Goal: Task Accomplishment & Management: Complete application form

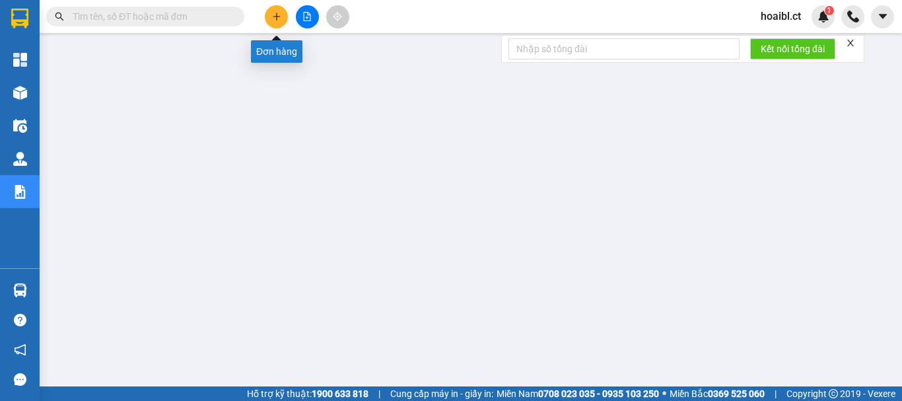
click at [279, 12] on icon "plus" at bounding box center [276, 16] width 9 height 9
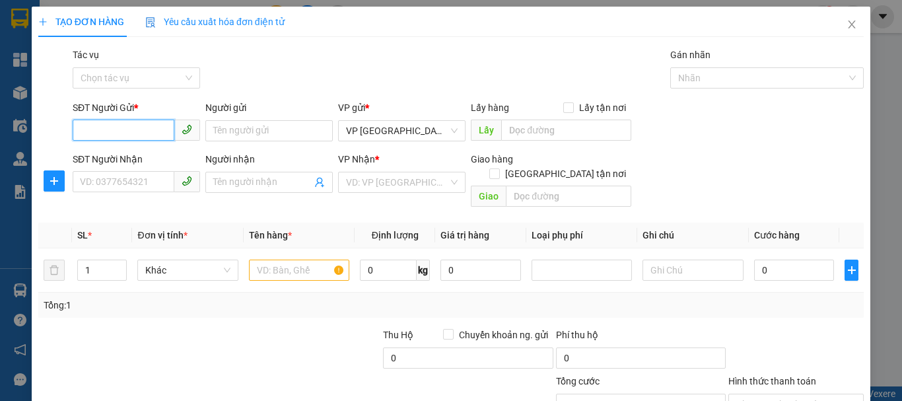
click at [113, 135] on input "SĐT Người Gửi *" at bounding box center [124, 130] width 102 height 21
type input "0389215952"
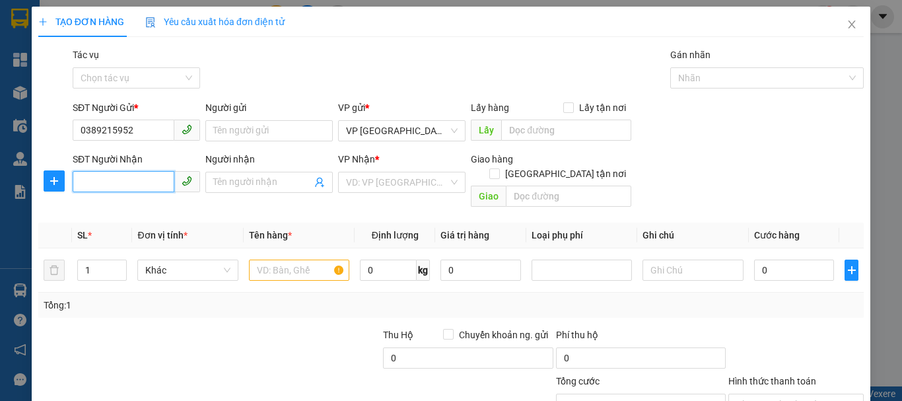
click at [115, 182] on input "SĐT Người Nhận" at bounding box center [124, 181] width 102 height 21
type input "0387537641"
click at [367, 178] on input "search" at bounding box center [397, 182] width 102 height 20
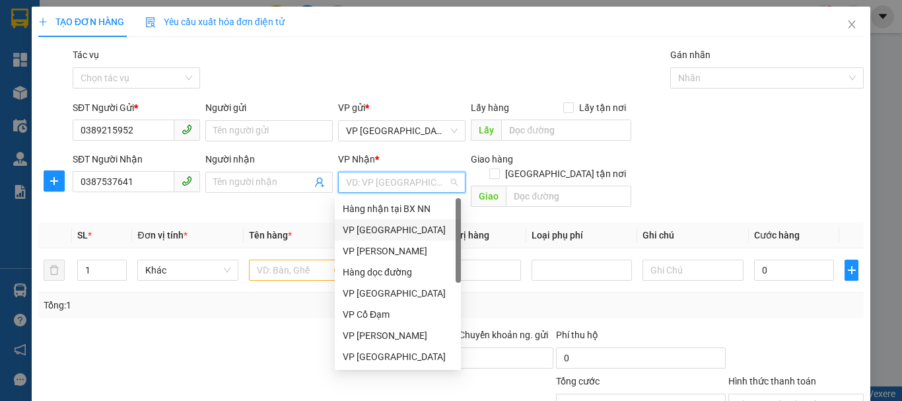
click at [373, 230] on div "VP [GEOGRAPHIC_DATA]" at bounding box center [398, 230] width 110 height 15
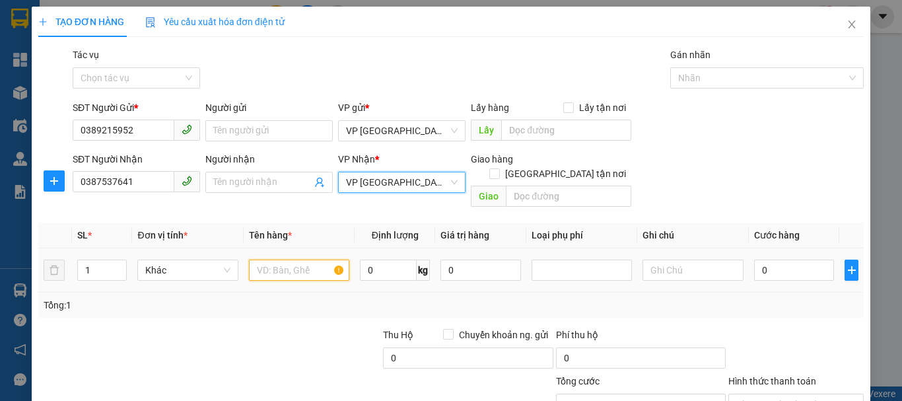
click at [287, 260] on input "text" at bounding box center [299, 270] width 100 height 21
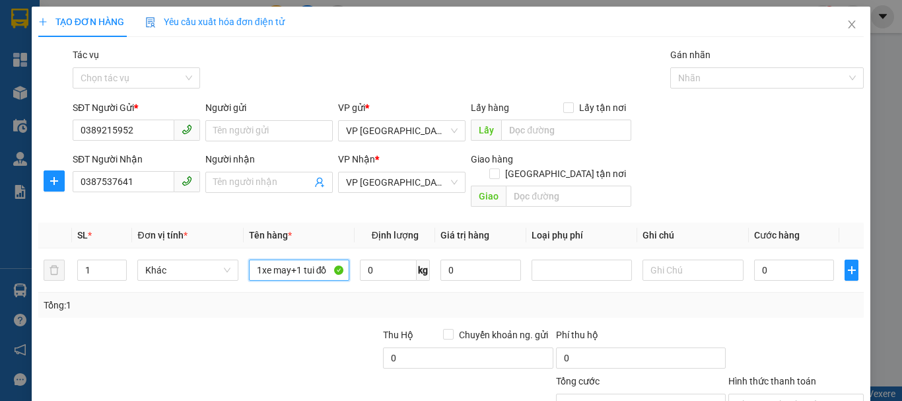
scroll to position [88, 0]
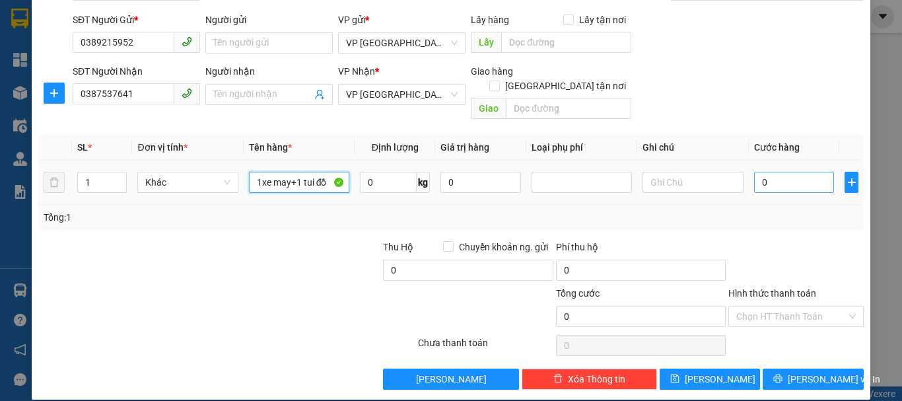
type input "1xe may+1 tui đồ"
click at [758, 172] on input "0" at bounding box center [794, 182] width 81 height 21
type input "2"
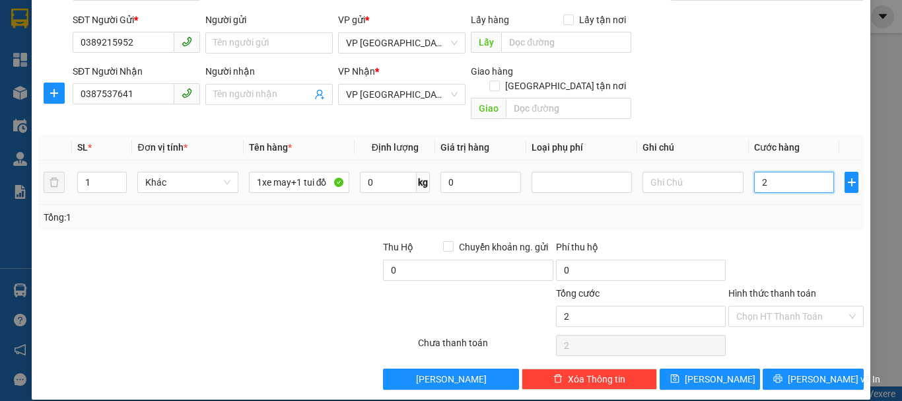
type input "29"
type input "290"
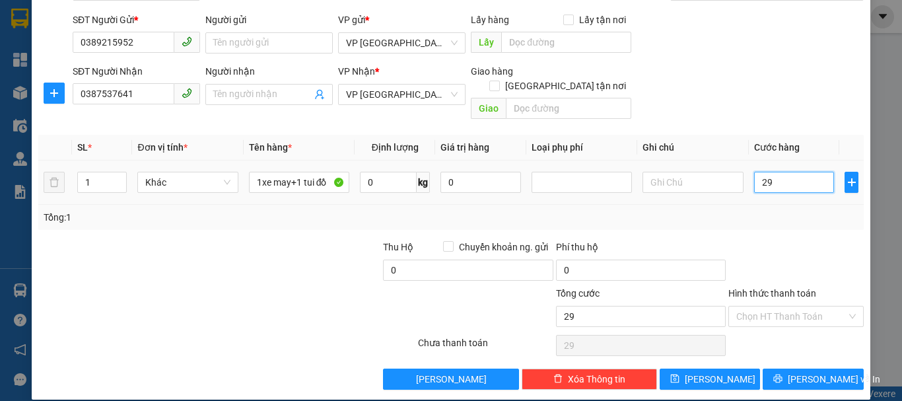
type input "290"
type input "290.000"
click at [770, 218] on div "Transit Pickup Surcharge Ids Transit Deliver Surcharge Ids Transit Deliver Surc…" at bounding box center [451, 175] width 826 height 430
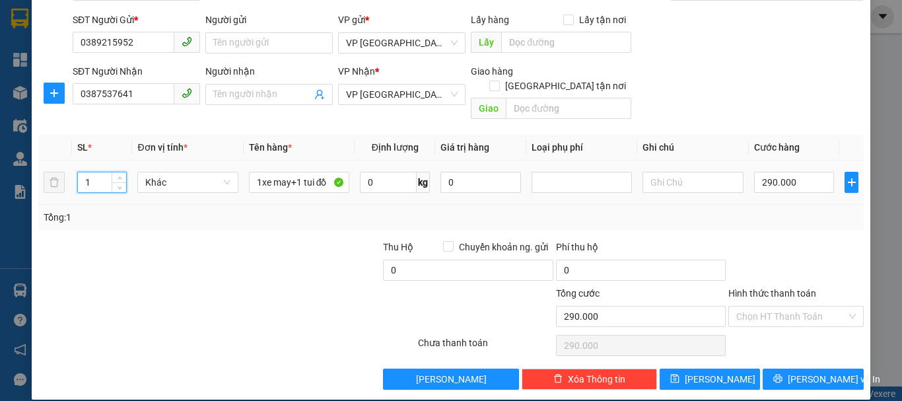
click at [88, 172] on input "1" at bounding box center [102, 182] width 49 height 20
type input "2"
click at [791, 306] on input "Hình thức thanh toán" at bounding box center [791, 316] width 110 height 20
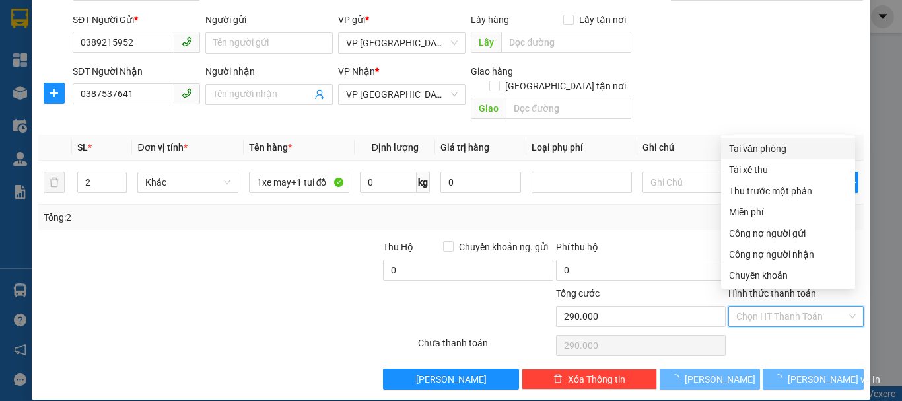
type input "0"
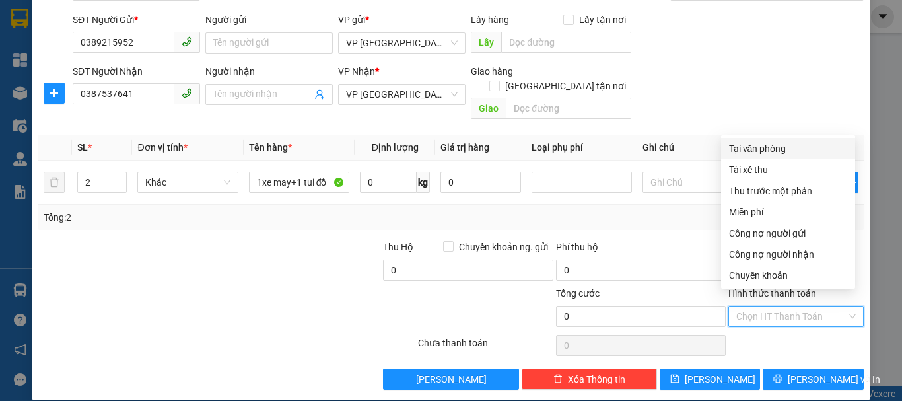
click at [768, 149] on div "Tại văn phòng" at bounding box center [788, 148] width 118 height 15
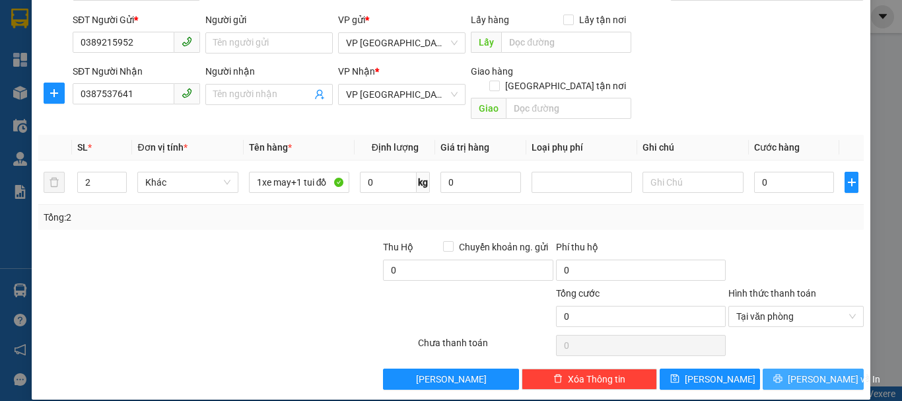
click at [783, 374] on icon "printer" at bounding box center [777, 378] width 9 height 9
click at [780, 172] on input "0" at bounding box center [794, 182] width 81 height 21
type input "2"
type input "29"
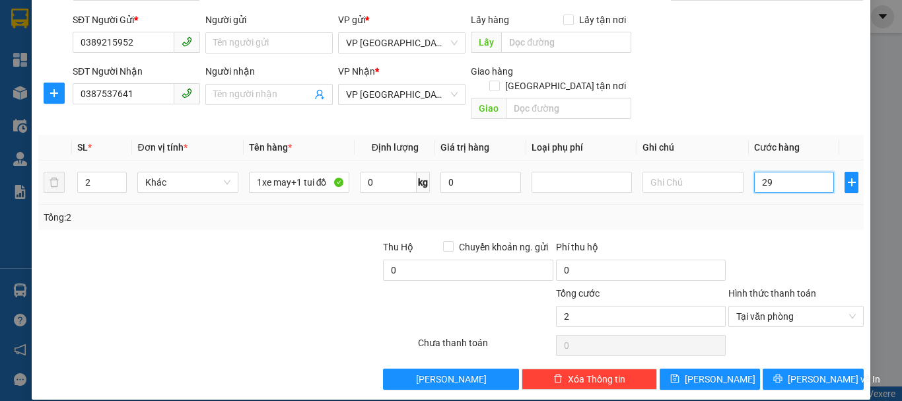
type input "29"
type input "290"
type input "290.000"
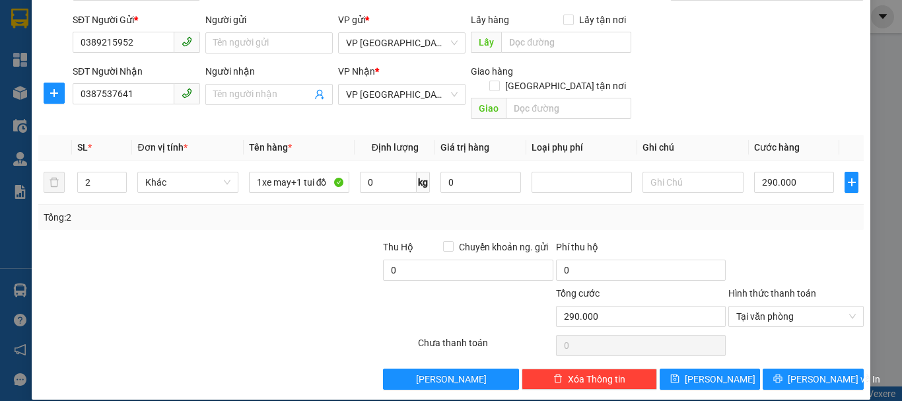
click at [774, 240] on div at bounding box center [796, 263] width 138 height 46
click at [783, 374] on icon "printer" at bounding box center [777, 378] width 9 height 9
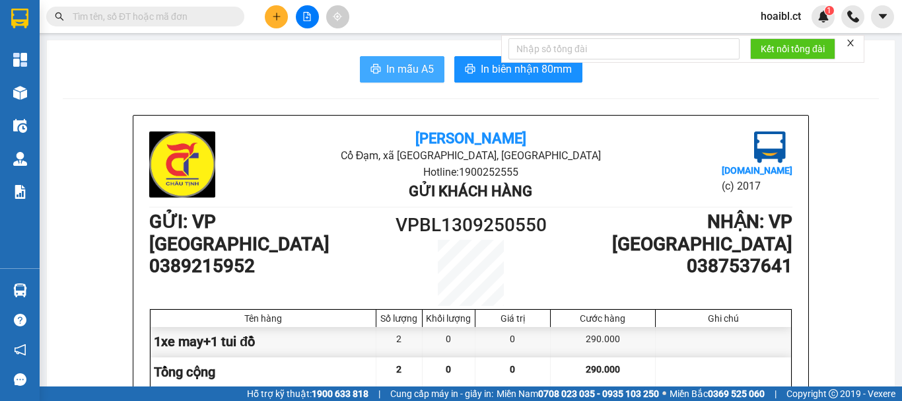
click at [416, 65] on span "In mẫu A5" at bounding box center [410, 69] width 48 height 17
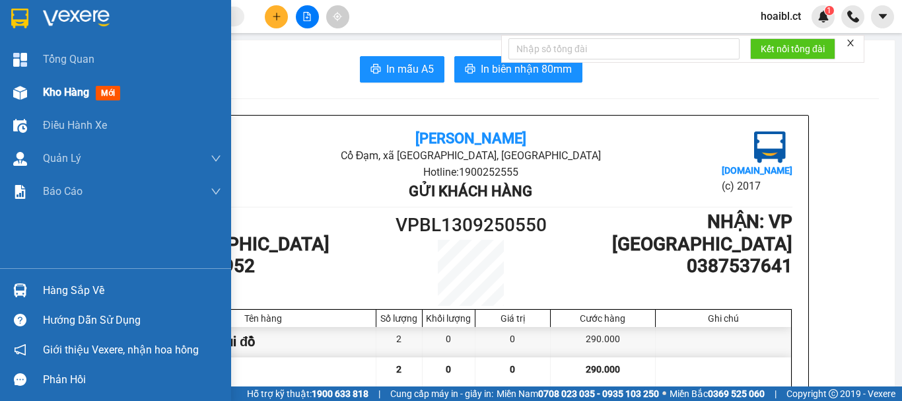
click at [25, 96] on img at bounding box center [20, 93] width 14 height 14
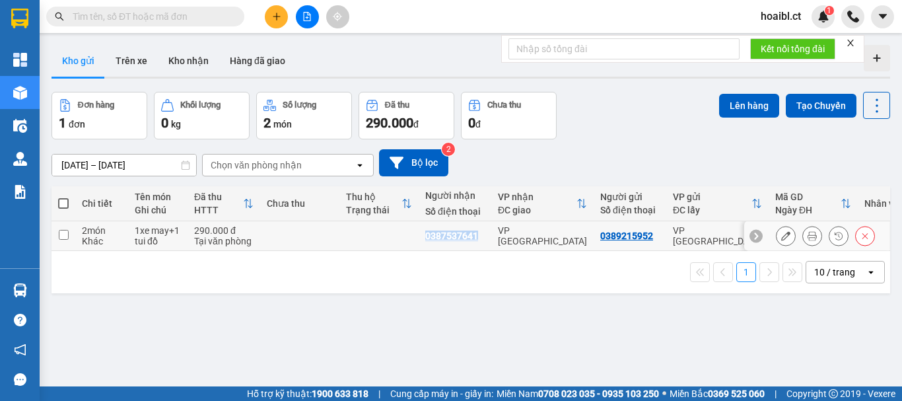
drag, startPoint x: 479, startPoint y: 235, endPoint x: 421, endPoint y: 222, distance: 59.6
click at [422, 223] on td "0387537641" at bounding box center [455, 236] width 73 height 30
checkbox input "true"
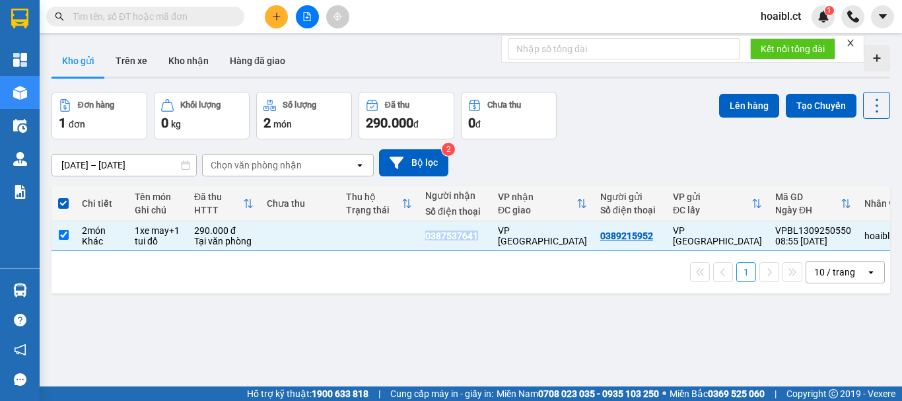
copy div "0387537641"
